Goal: Information Seeking & Learning: Find specific fact

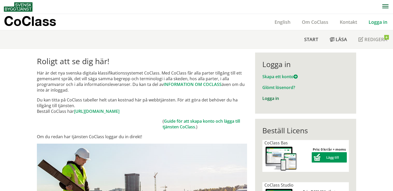
click at [267, 100] on link "Logga in" at bounding box center [270, 99] width 17 height 6
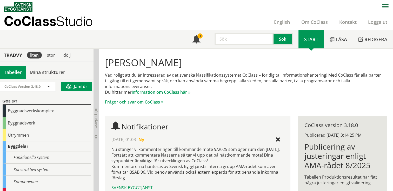
click at [227, 39] on input "text" at bounding box center [243, 39] width 59 height 12
type input "solcell"
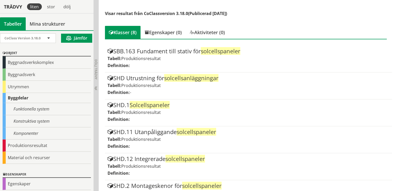
scroll to position [159, 0]
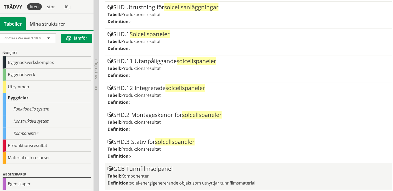
click at [148, 168] on div "GCB Tunnfilmsolpanel" at bounding box center [248, 169] width 282 height 6
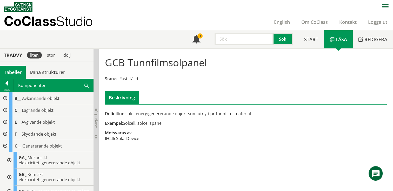
drag, startPoint x: 129, startPoint y: 122, endPoint x: 177, endPoint y: 124, distance: 48.0
click at [177, 124] on div "Exempel: Solcell, solcellspanel" at bounding box center [198, 124] width 186 height 6
drag, startPoint x: 149, startPoint y: 115, endPoint x: 207, endPoint y: 115, distance: 57.3
click at [207, 115] on div "Definition: solel-energigenererande objekt som utnyttjar tunnfilmsmaterial" at bounding box center [198, 114] width 186 height 6
